Goal: Information Seeking & Learning: Learn about a topic

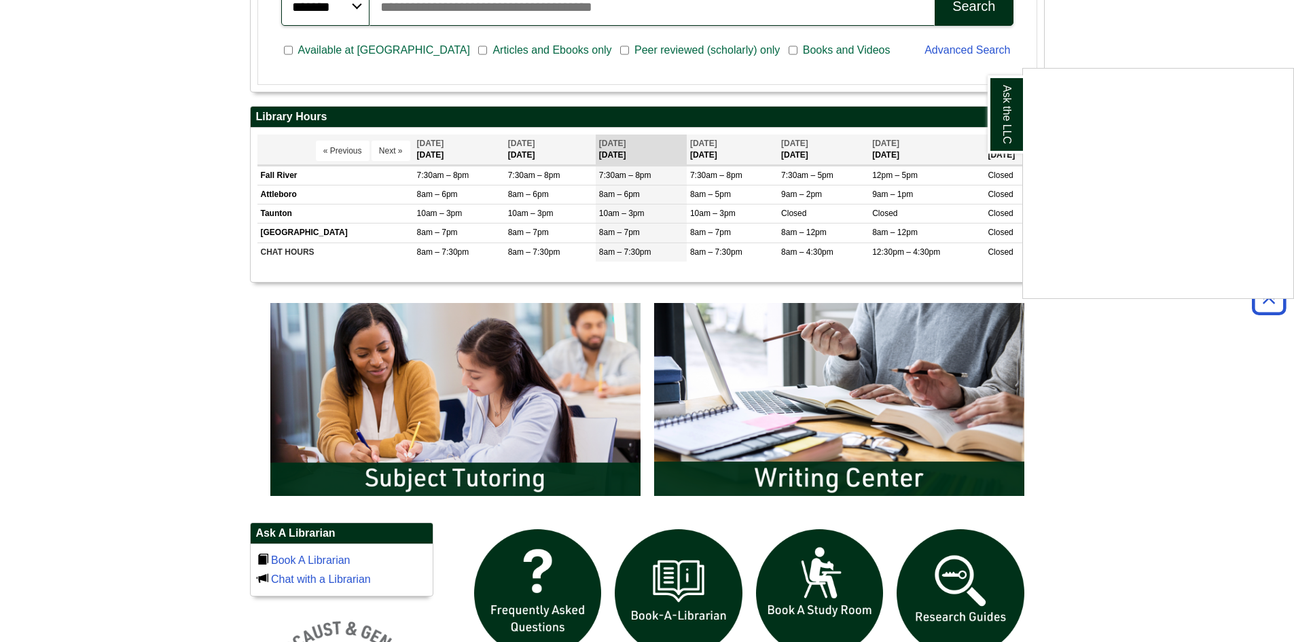
scroll to position [544, 0]
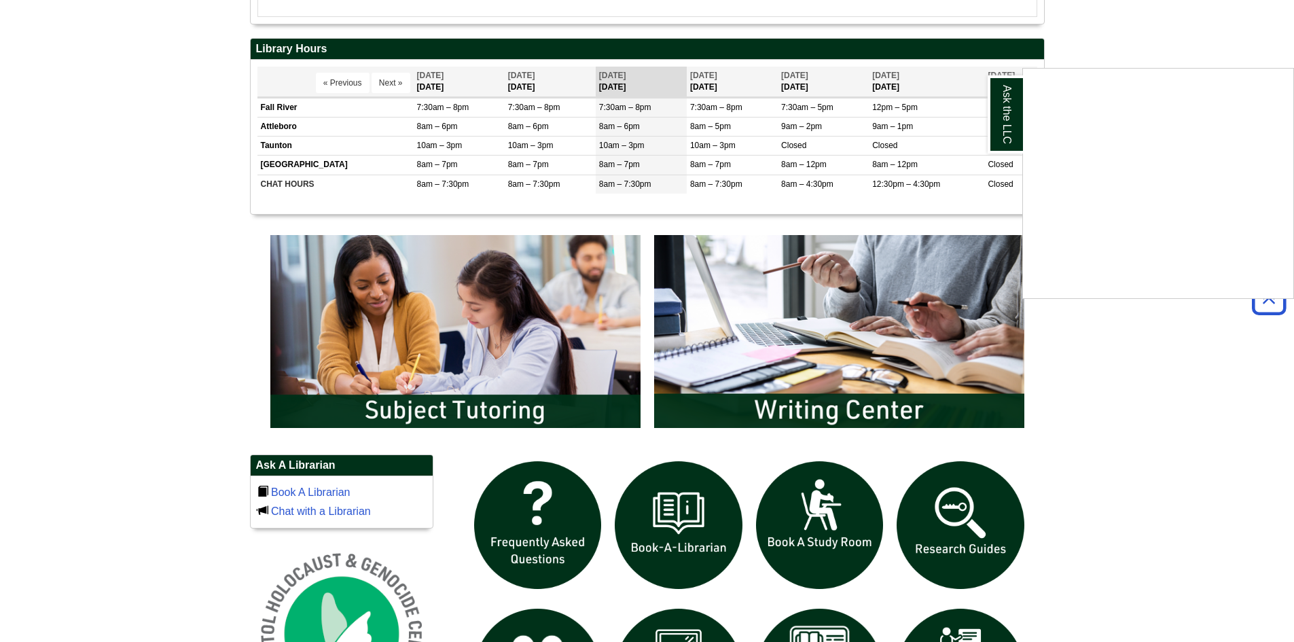
click at [826, 409] on div "Ask the LLC" at bounding box center [647, 321] width 1294 height 642
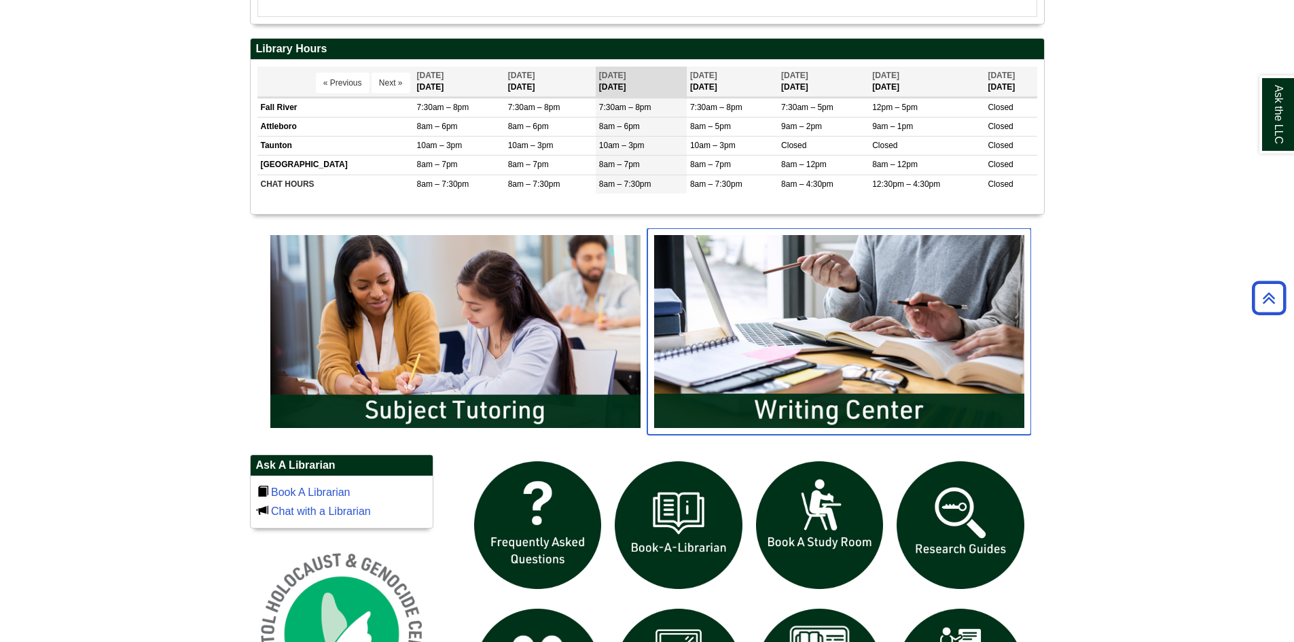
click at [823, 344] on img "slideshow" at bounding box center [840, 331] width 384 height 207
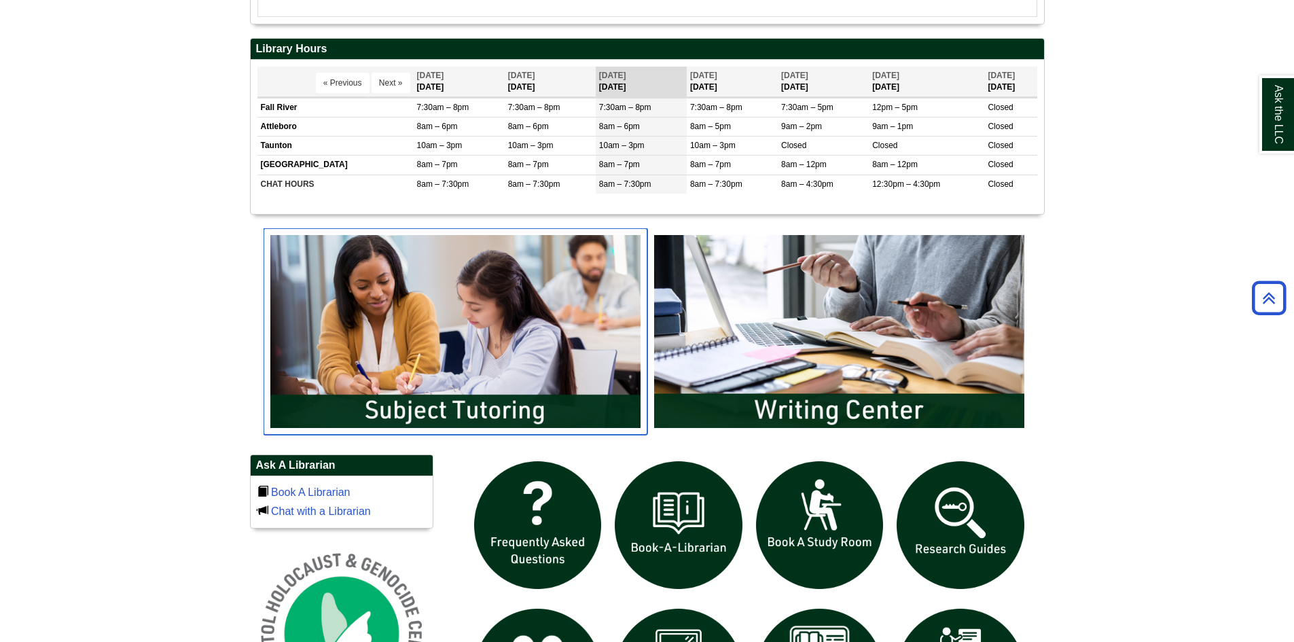
click at [473, 415] on img "slideshow" at bounding box center [456, 331] width 384 height 207
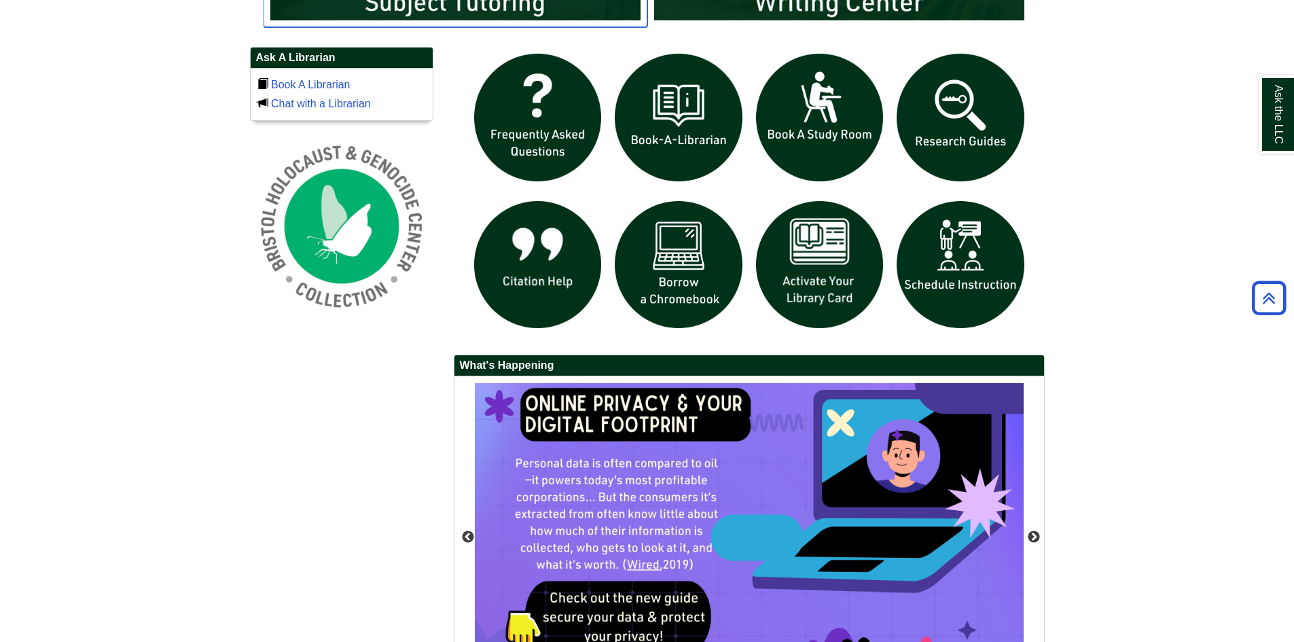
scroll to position [883, 0]
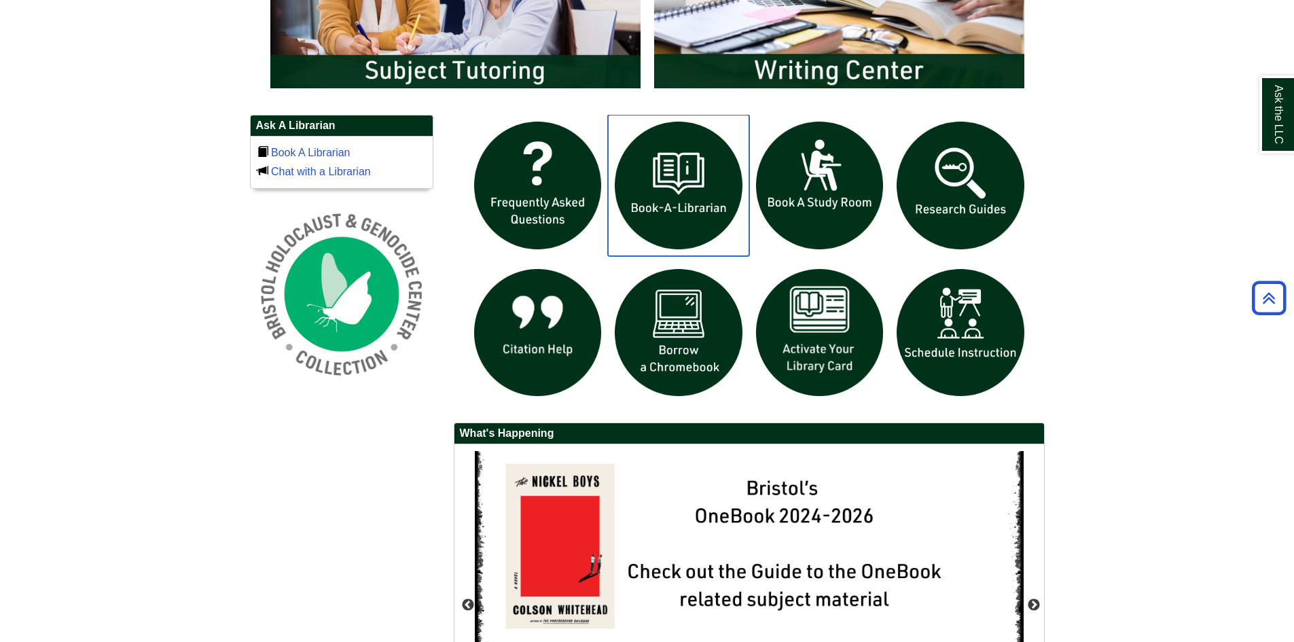
click at [711, 182] on img "slideshow" at bounding box center [678, 185] width 141 height 141
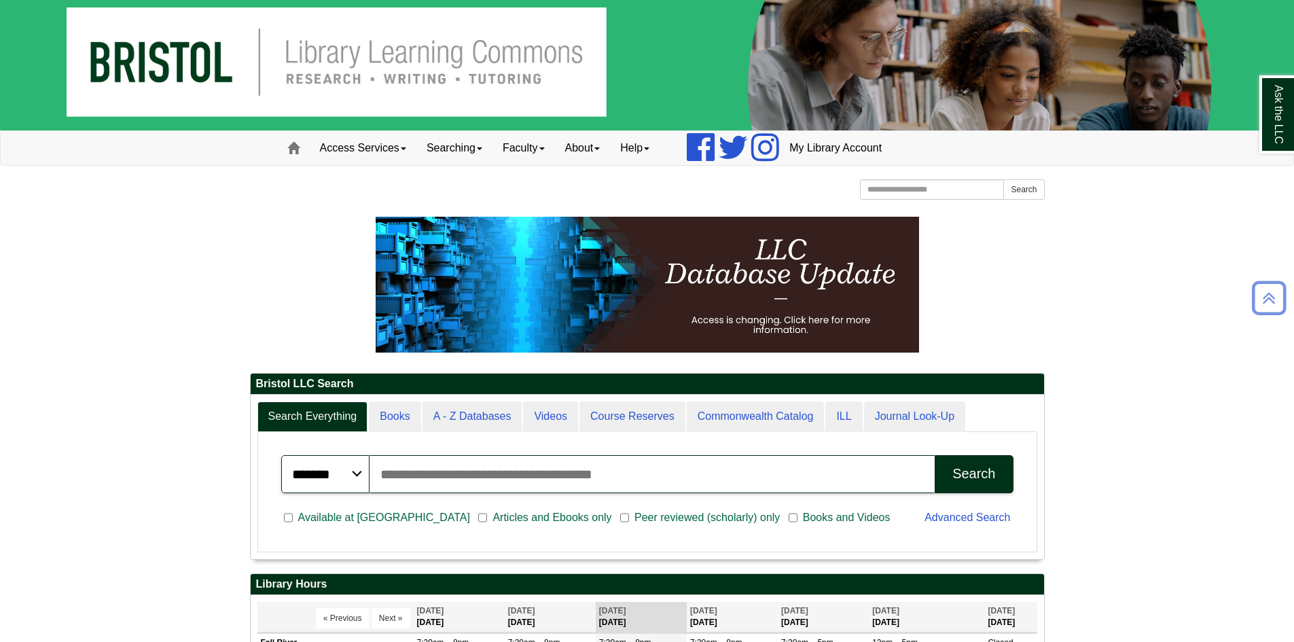
scroll to position [0, 0]
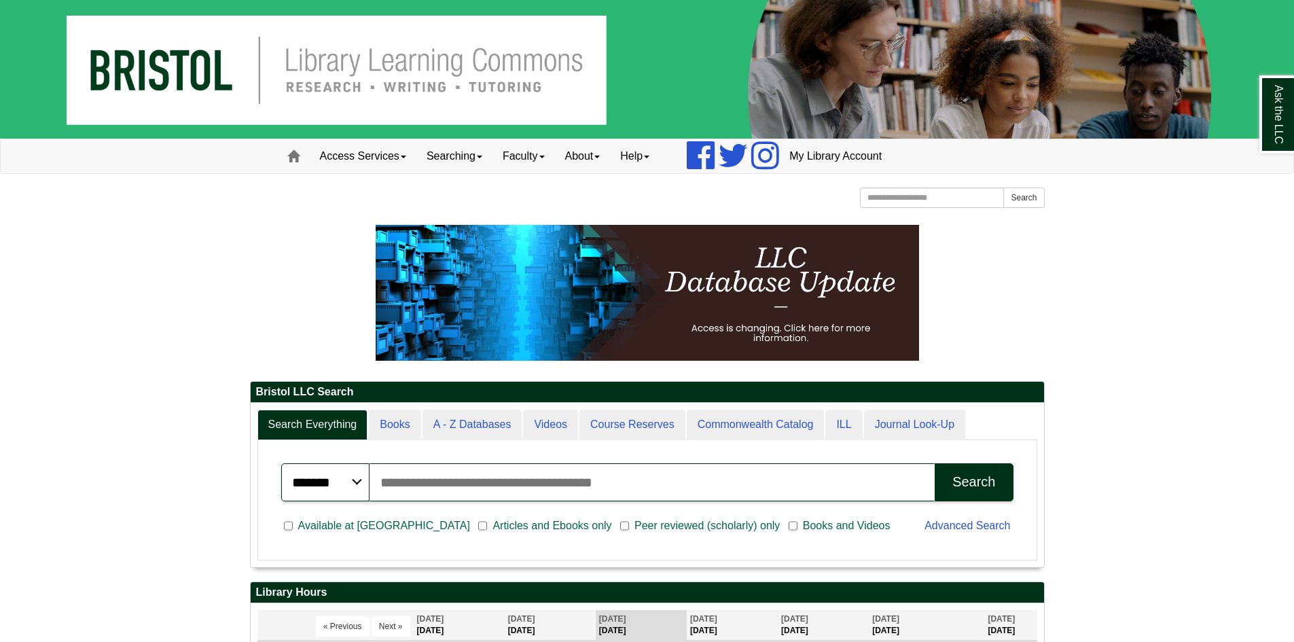
drag, startPoint x: 261, startPoint y: 391, endPoint x: 387, endPoint y: 389, distance: 125.7
click at [387, 389] on h2 "Bristol LLC Search" at bounding box center [648, 392] width 794 height 21
drag, startPoint x: 233, startPoint y: 391, endPoint x: 368, endPoint y: 393, distance: 134.6
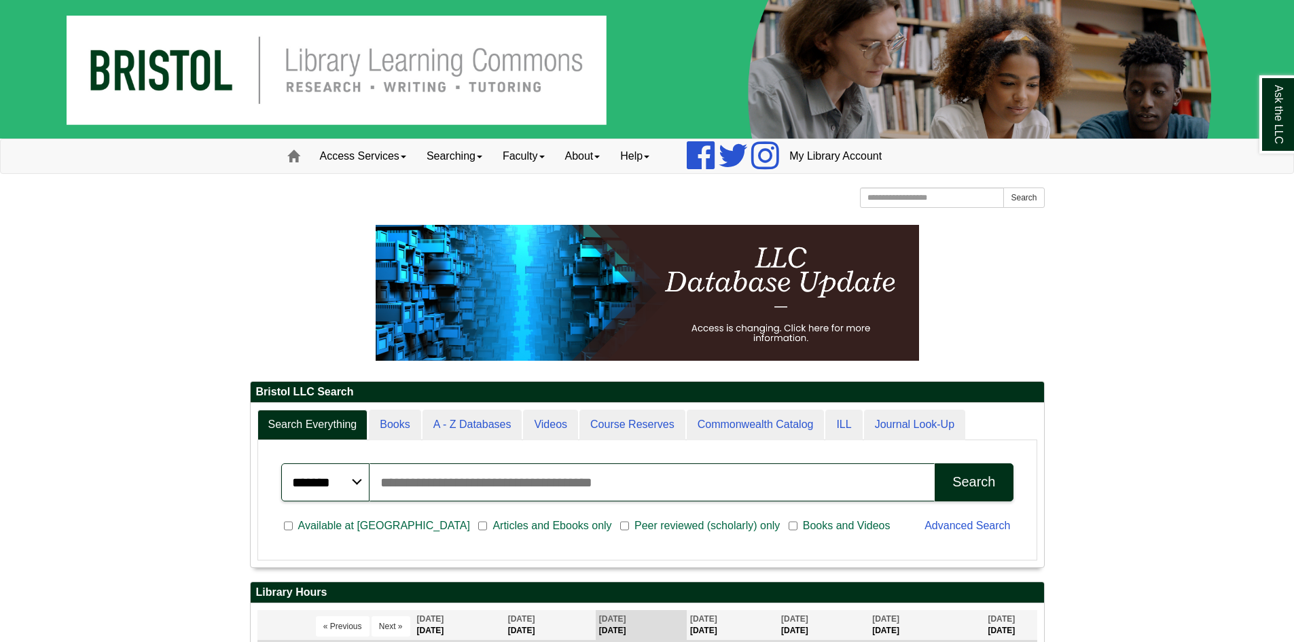
click at [369, 393] on h2 "Bristol LLC Search" at bounding box center [648, 392] width 794 height 21
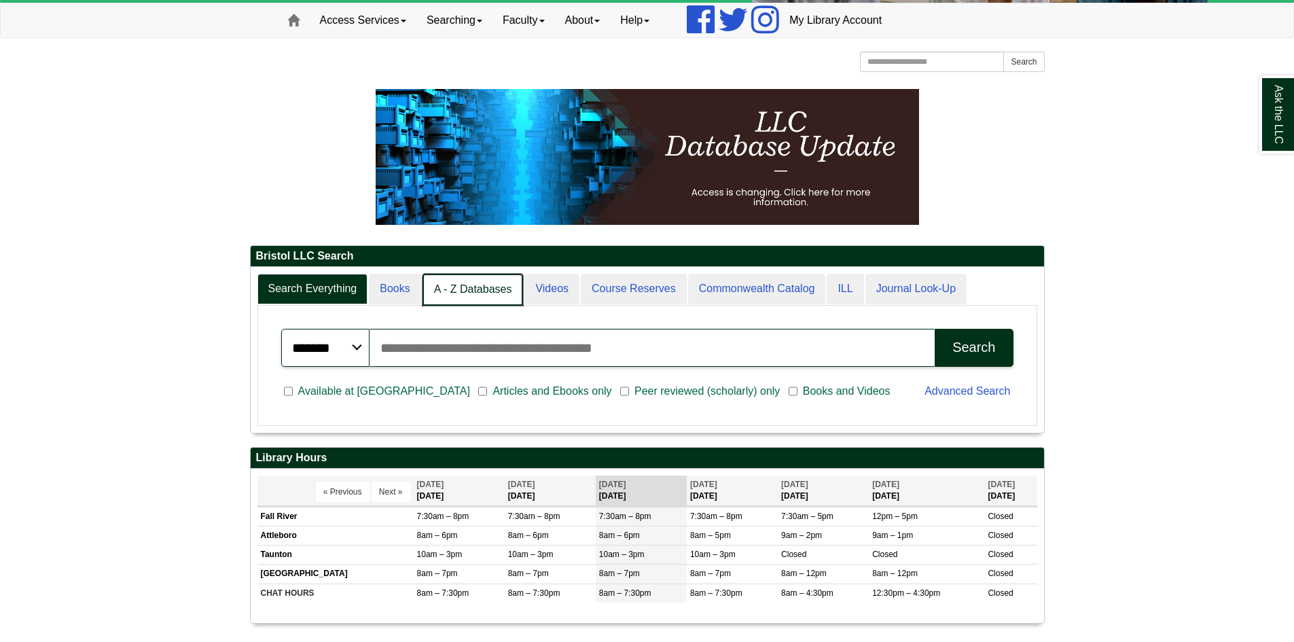
scroll to position [7, 7]
click at [467, 289] on link "A - Z Databases" at bounding box center [473, 290] width 101 height 32
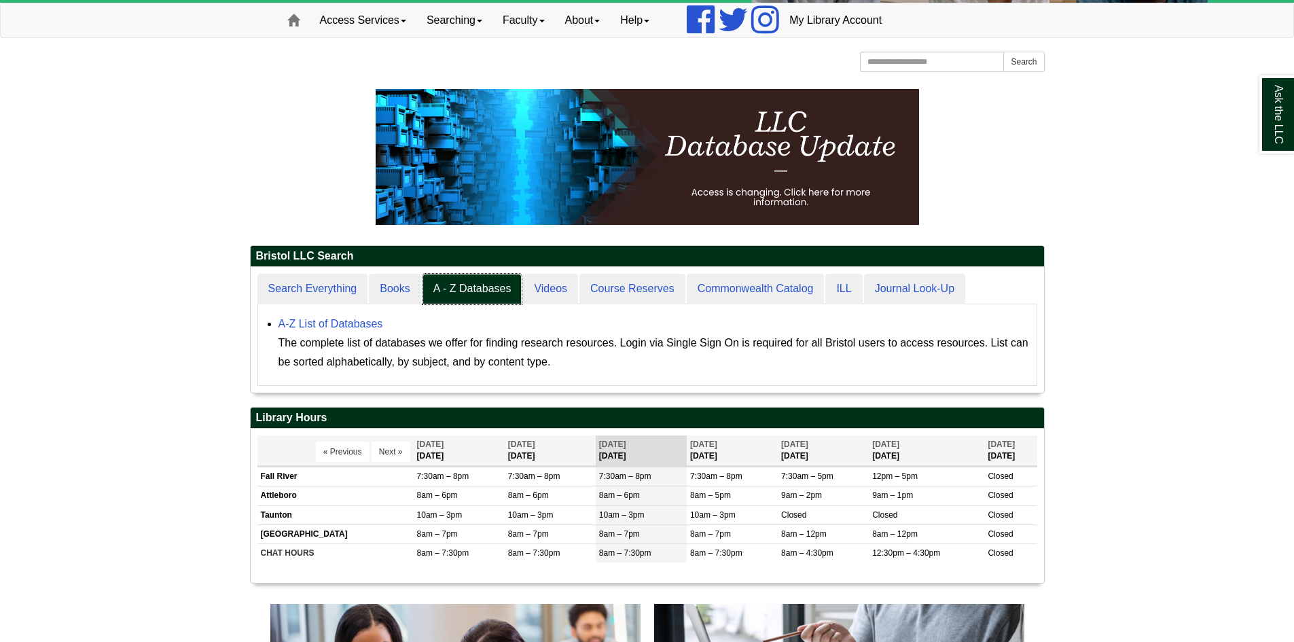
scroll to position [126, 794]
drag, startPoint x: 634, startPoint y: 366, endPoint x: 279, endPoint y: 335, distance: 356.1
click at [275, 346] on ul "A-Z List of Databases The complete list of databases we offer for finding resea…" at bounding box center [647, 341] width 765 height 60
click at [595, 366] on div "The complete list of databases we offer for finding research resources. Login v…" at bounding box center [655, 353] width 752 height 38
click at [574, 359] on div "The complete list of databases we offer for finding research resources. Login v…" at bounding box center [655, 353] width 752 height 38
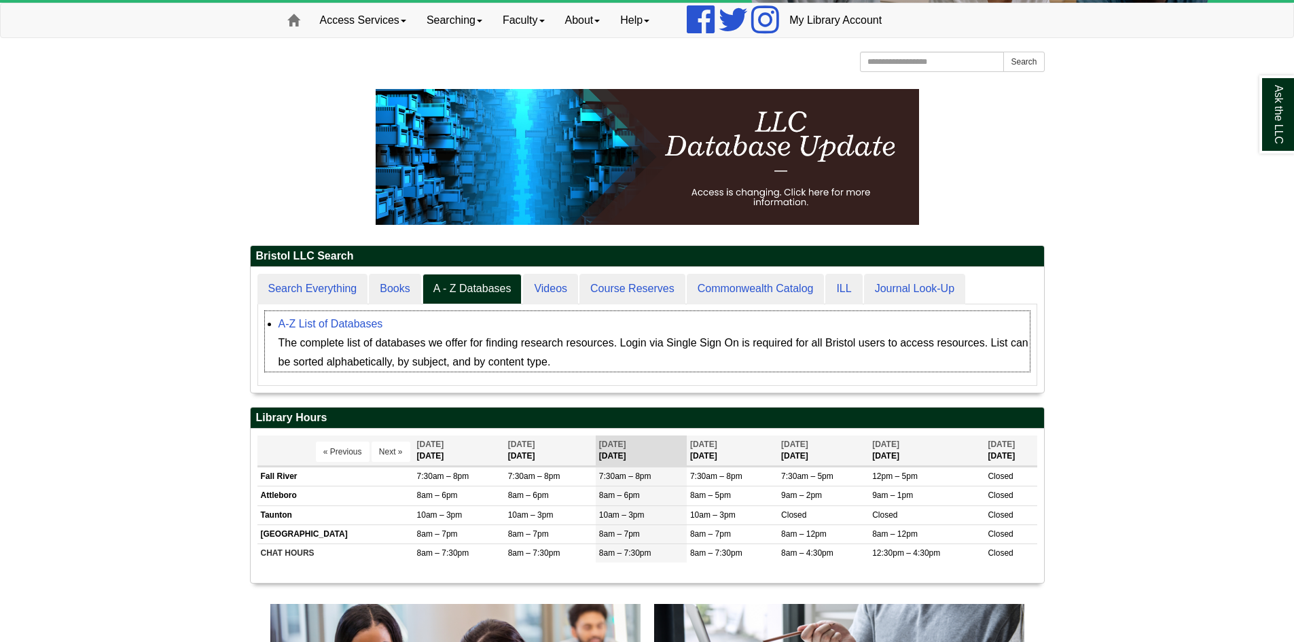
drag, startPoint x: 550, startPoint y: 361, endPoint x: 601, endPoint y: 351, distance: 52.0
click at [599, 355] on div "The complete list of databases we offer for finding research resources. Login v…" at bounding box center [655, 353] width 752 height 38
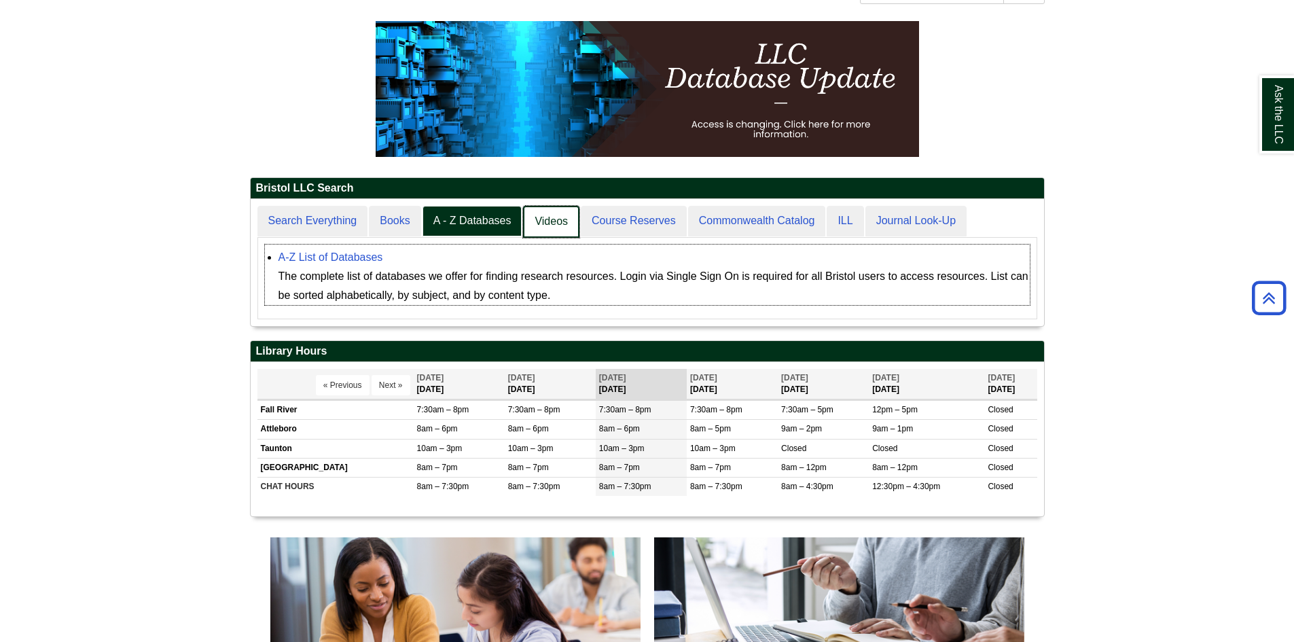
scroll to position [7, 7]
click at [381, 220] on link "Books" at bounding box center [395, 222] width 53 height 32
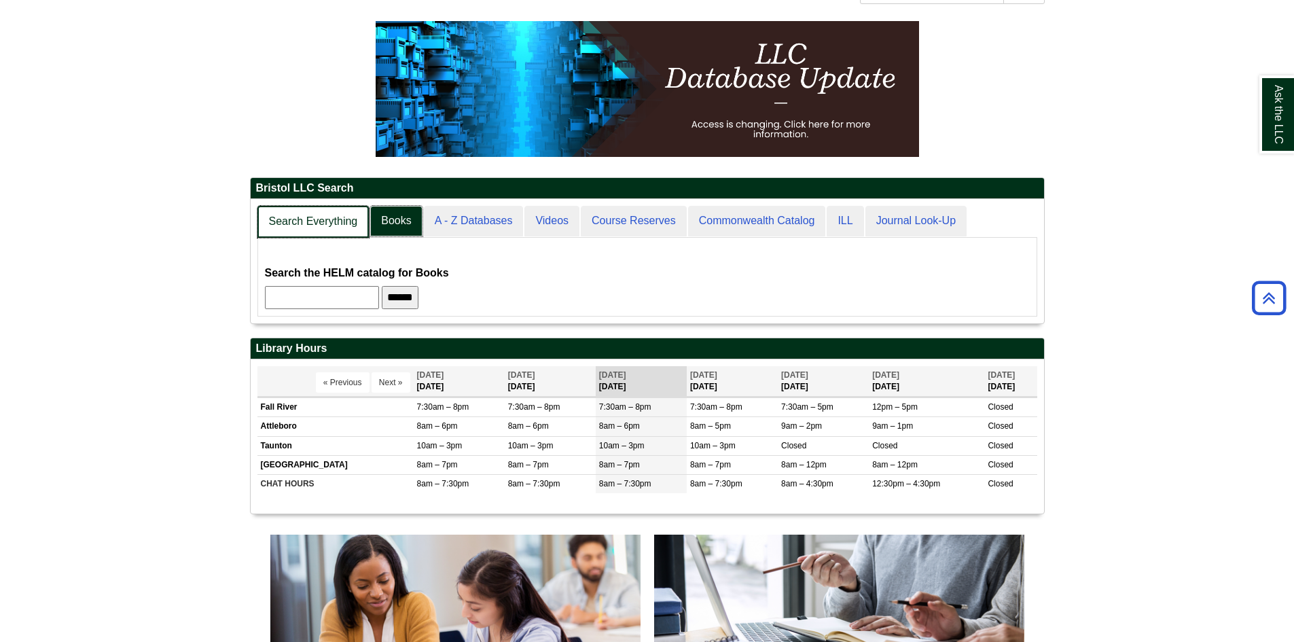
scroll to position [124, 794]
click at [347, 225] on link "Search Everything" at bounding box center [314, 222] width 112 height 32
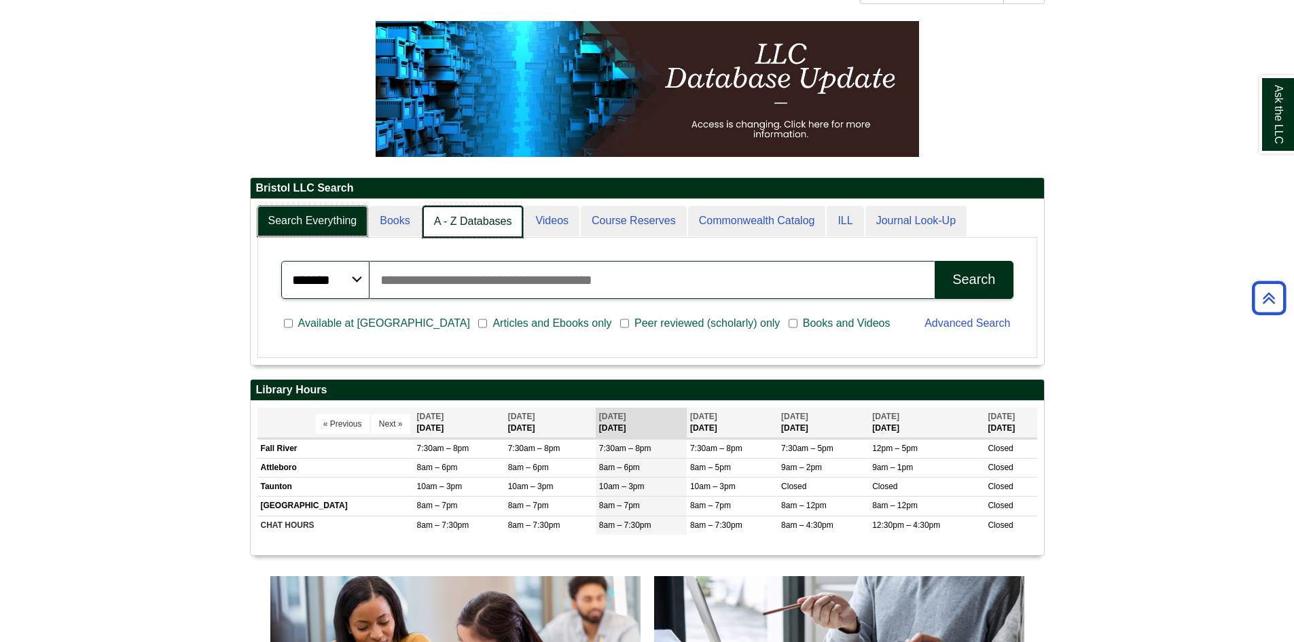
scroll to position [7, 7]
click at [469, 216] on link "A - Z Databases" at bounding box center [473, 222] width 101 height 32
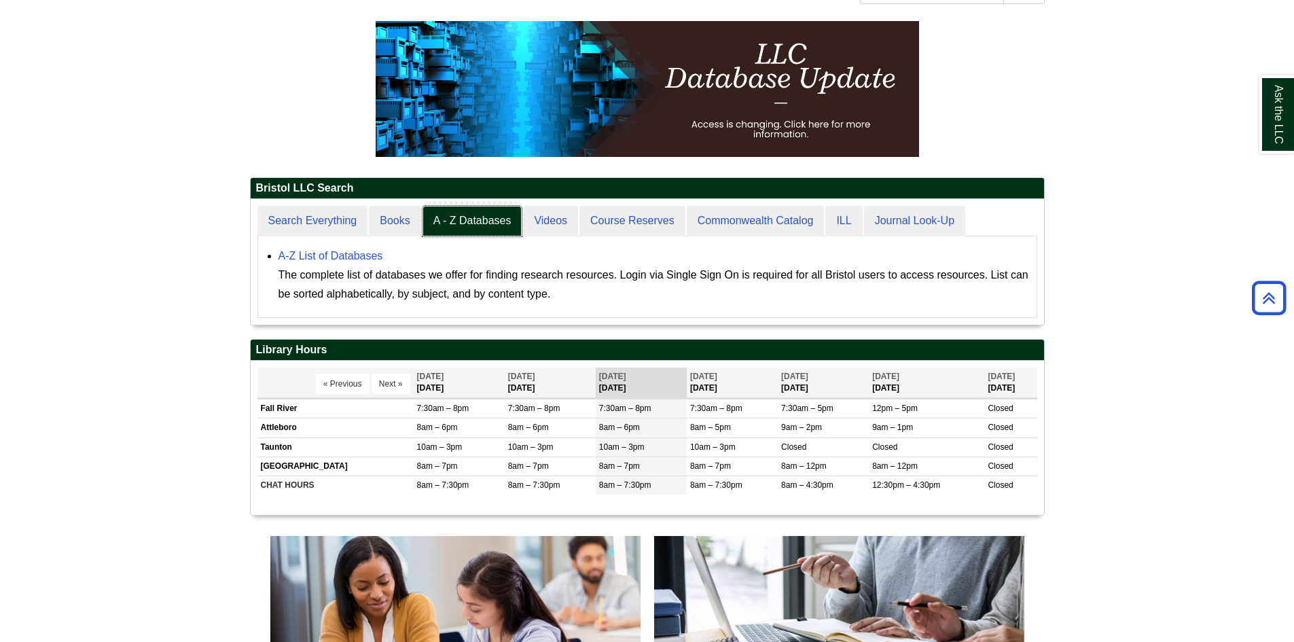
scroll to position [126, 794]
click at [348, 258] on link "A-Z List of Databases" at bounding box center [331, 256] width 105 height 12
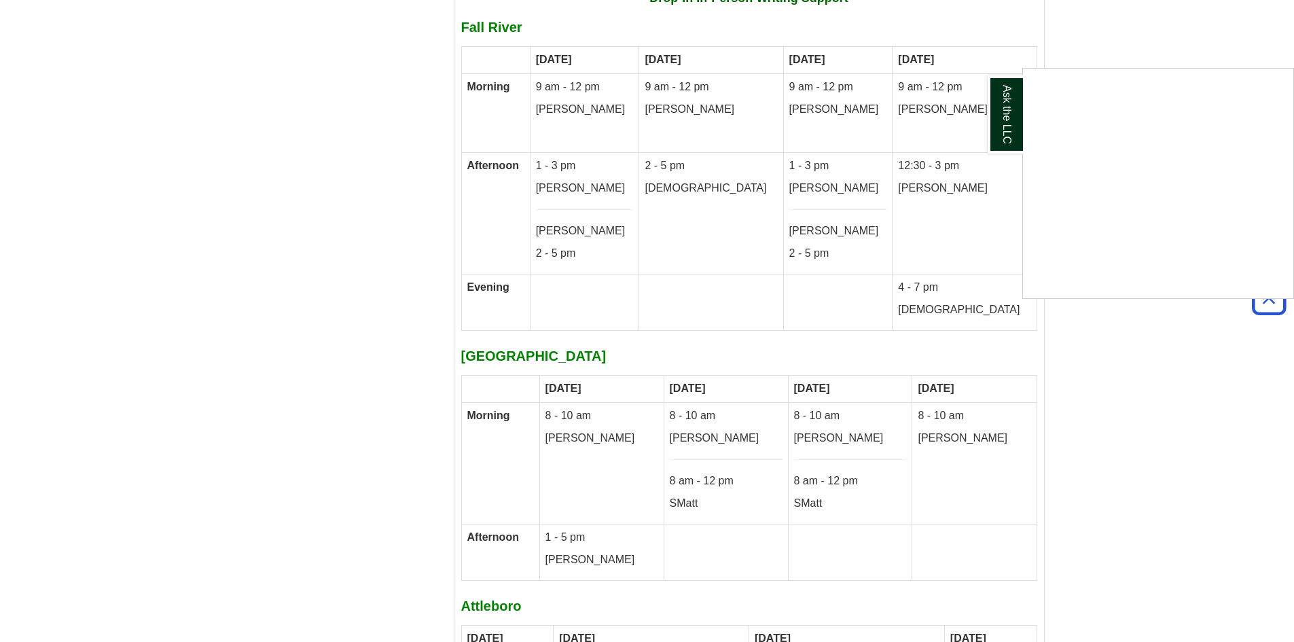
scroll to position [7248, 0]
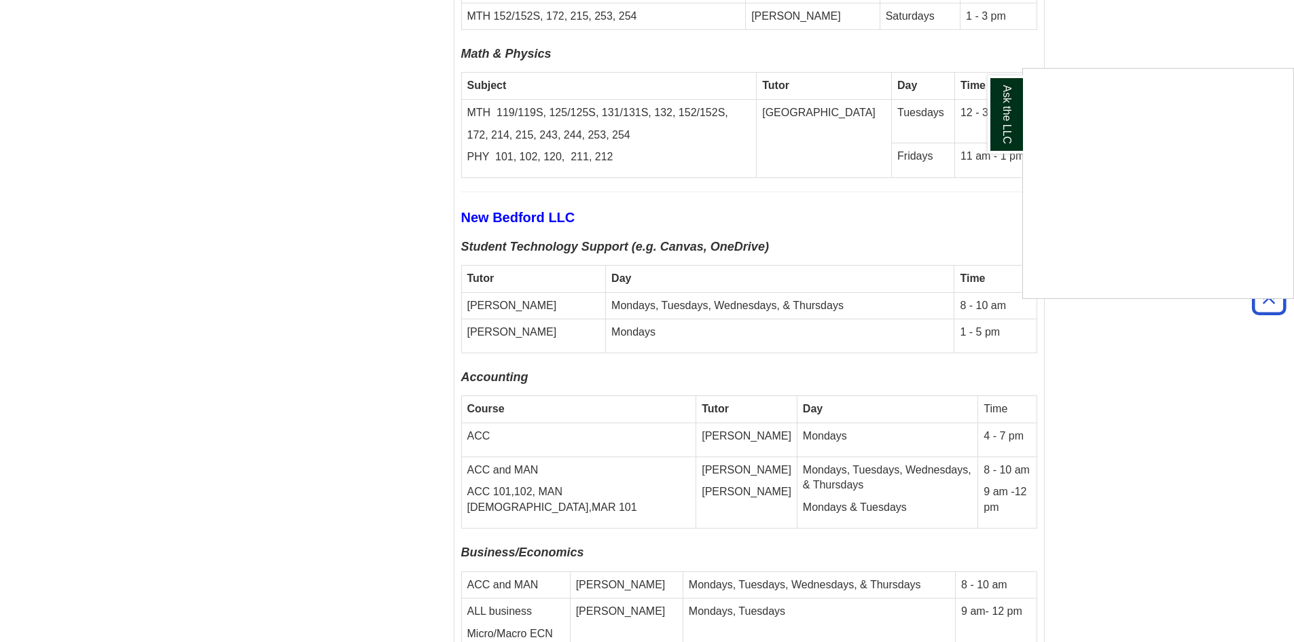
scroll to position [5028, 0]
click at [359, 173] on div "Ask the LLC" at bounding box center [647, 321] width 1294 height 642
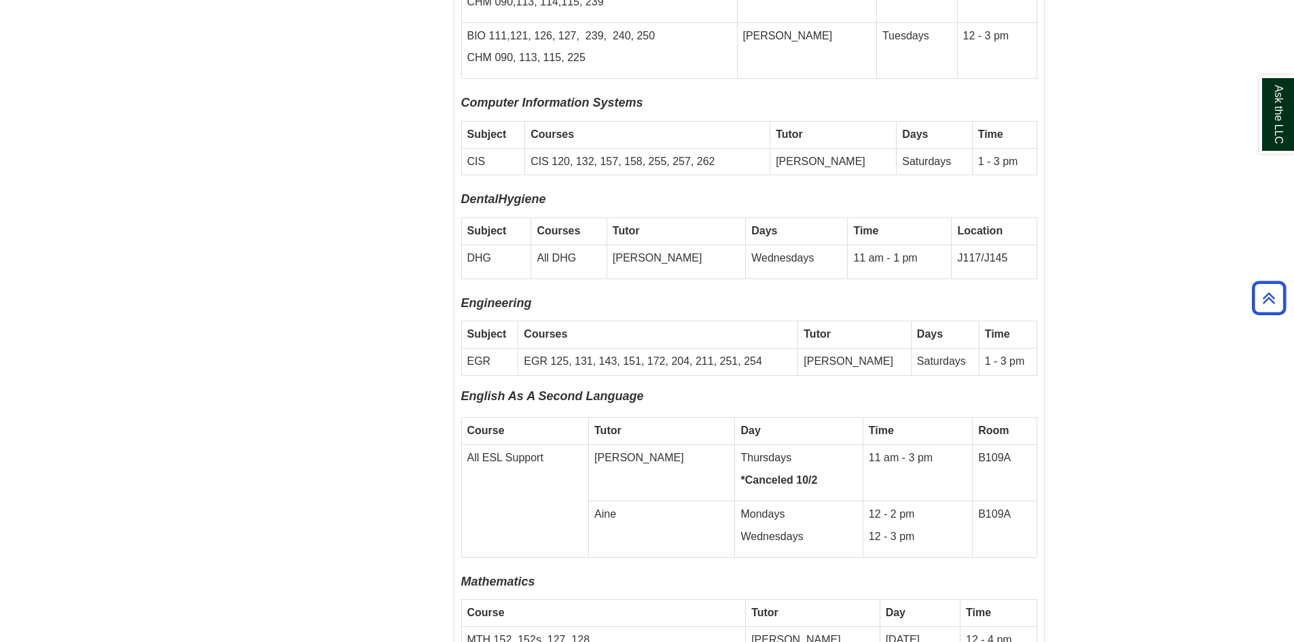
scroll to position [4417, 0]
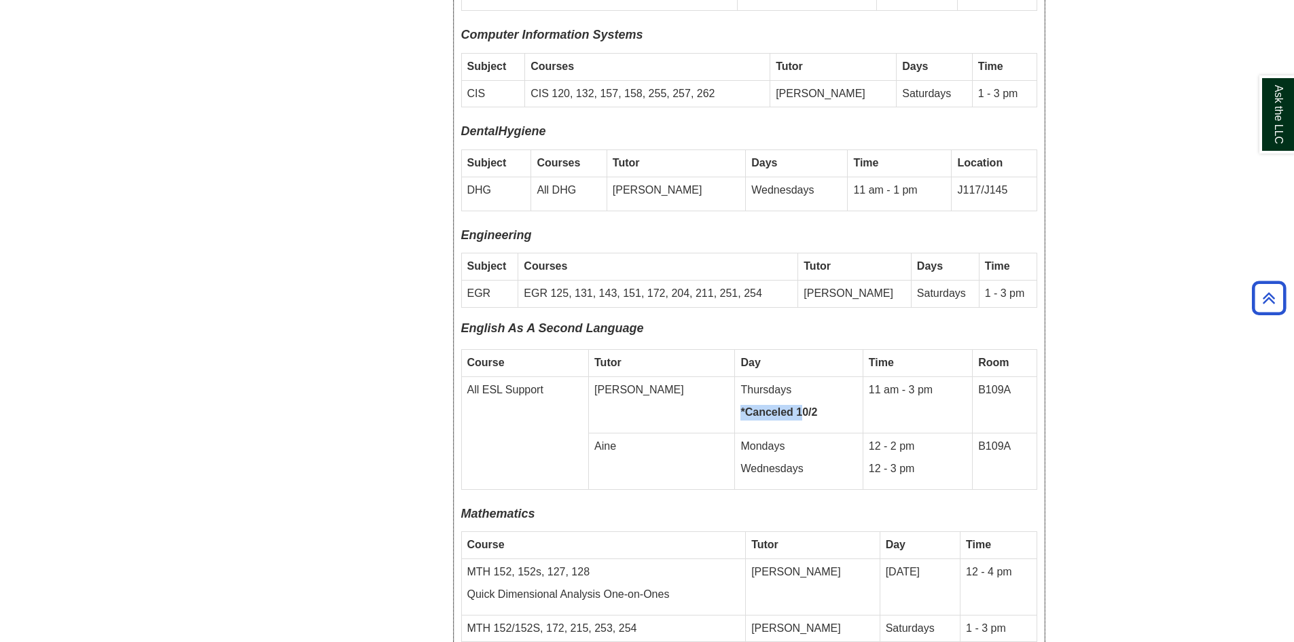
drag, startPoint x: 742, startPoint y: 345, endPoint x: 811, endPoint y: 337, distance: 69.1
click at [811, 377] on td "Thursdays *Canceled 10/2" at bounding box center [799, 405] width 128 height 56
click at [807, 383] on p "Thursdays" at bounding box center [799, 391] width 116 height 16
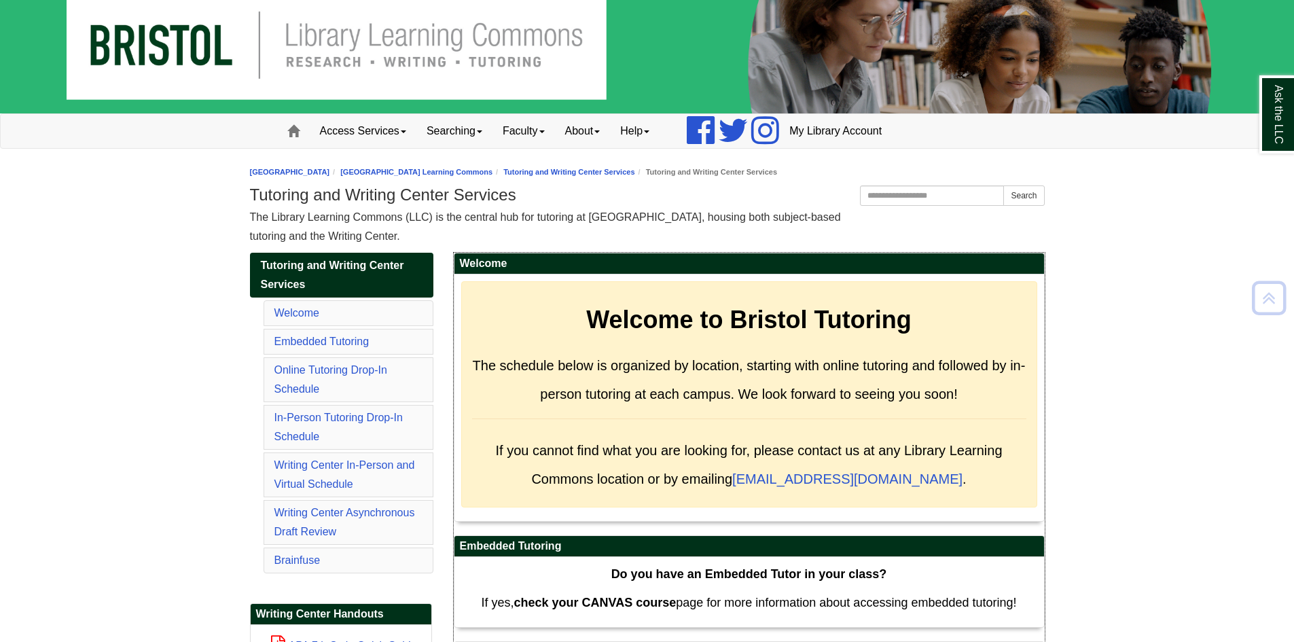
scroll to position [0, 0]
